Goal: Information Seeking & Learning: Learn about a topic

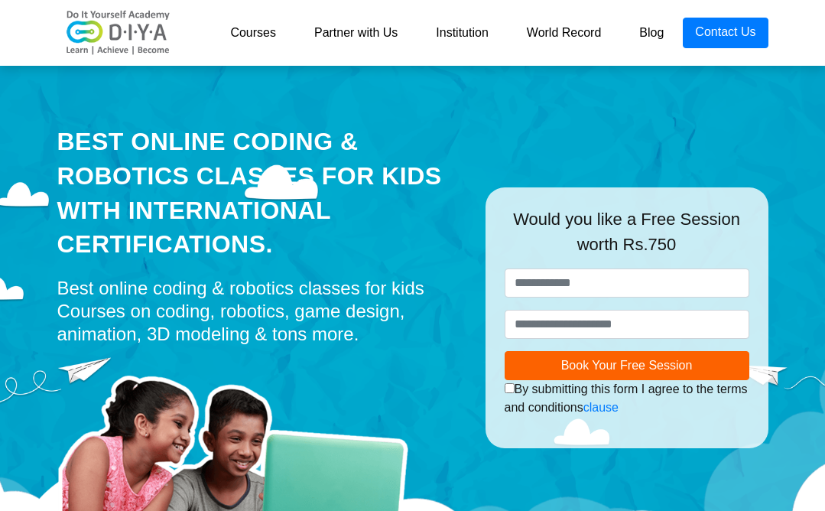
click at [258, 26] on link "Courses" at bounding box center [253, 33] width 84 height 31
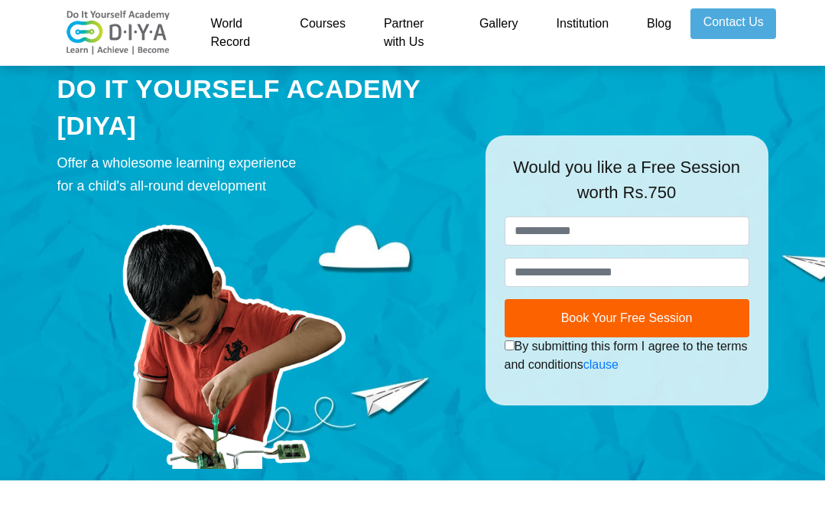
click at [569, 32] on link "Institution" at bounding box center [583, 32] width 90 height 49
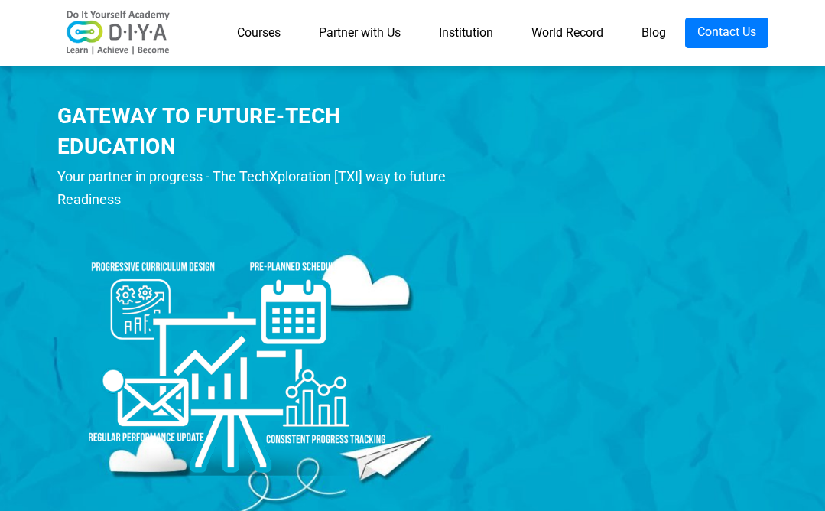
click at [259, 34] on link "Courses" at bounding box center [259, 33] width 82 height 31
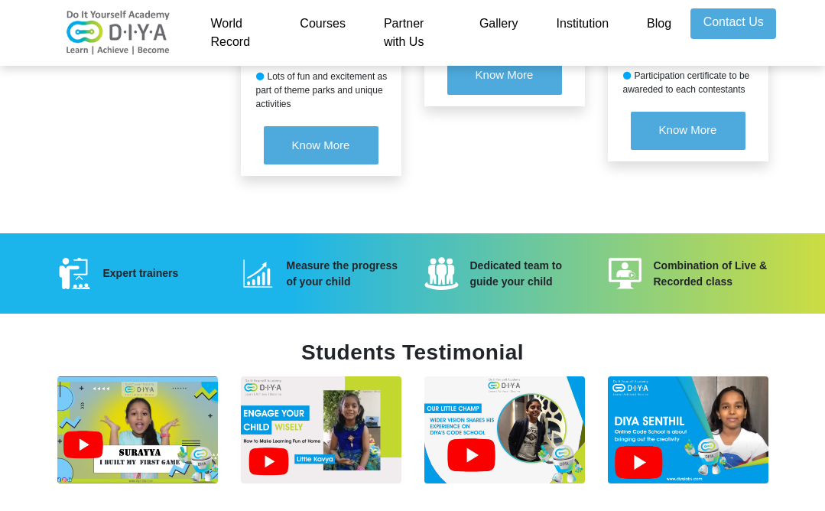
scroll to position [2157, 0]
